Goal: Transaction & Acquisition: Purchase product/service

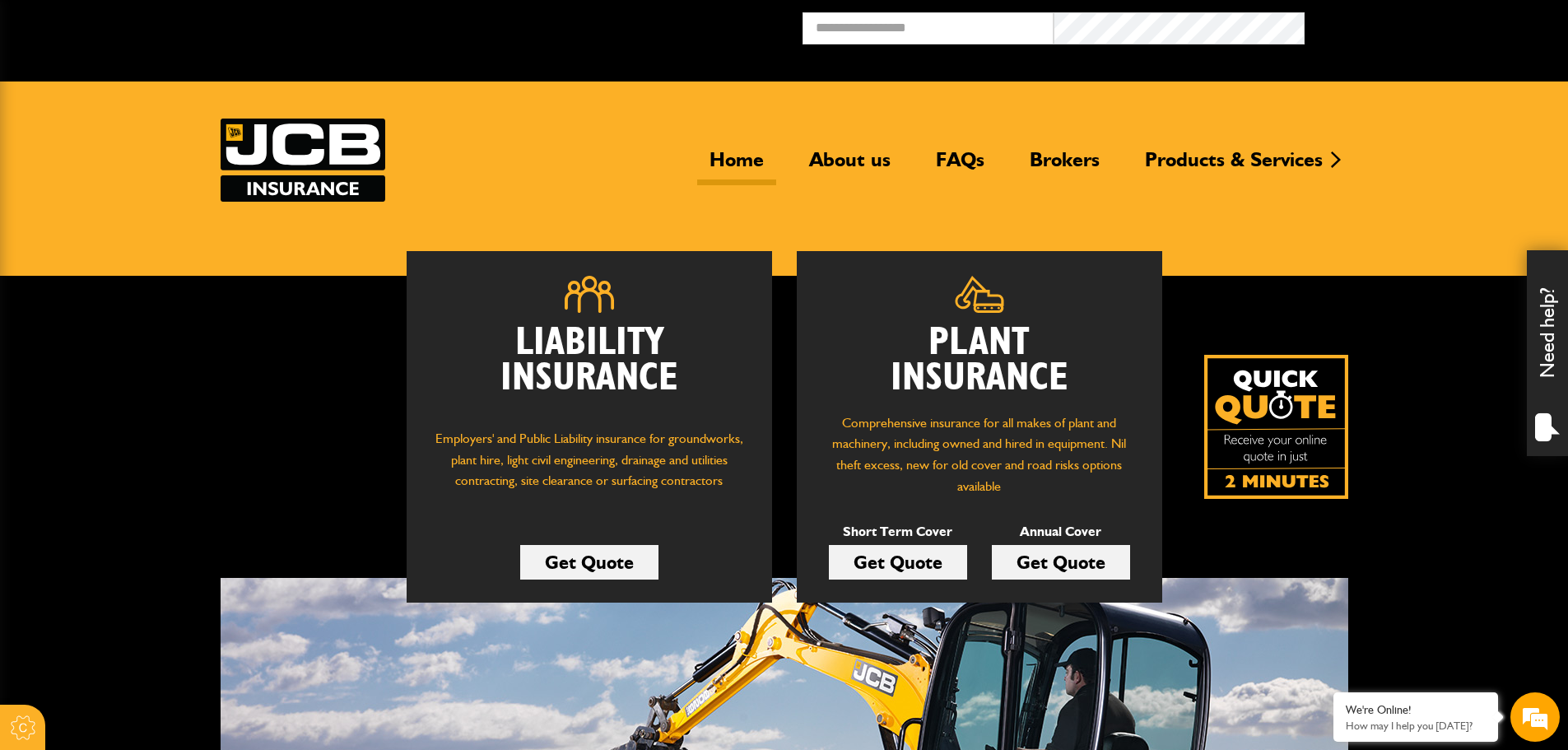
click at [894, 568] on link "Get Quote" at bounding box center [898, 562] width 138 height 35
